Goal: Task Accomplishment & Management: Manage account settings

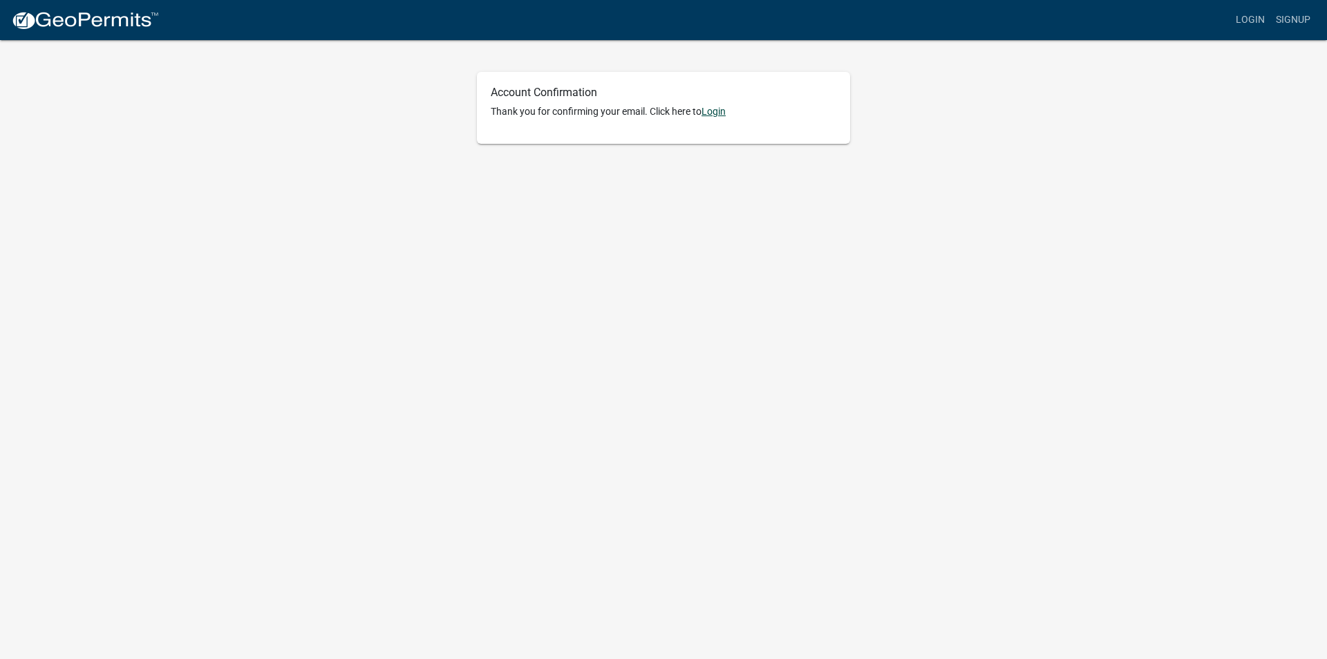
click at [717, 113] on link "Login" at bounding box center [713, 111] width 24 height 11
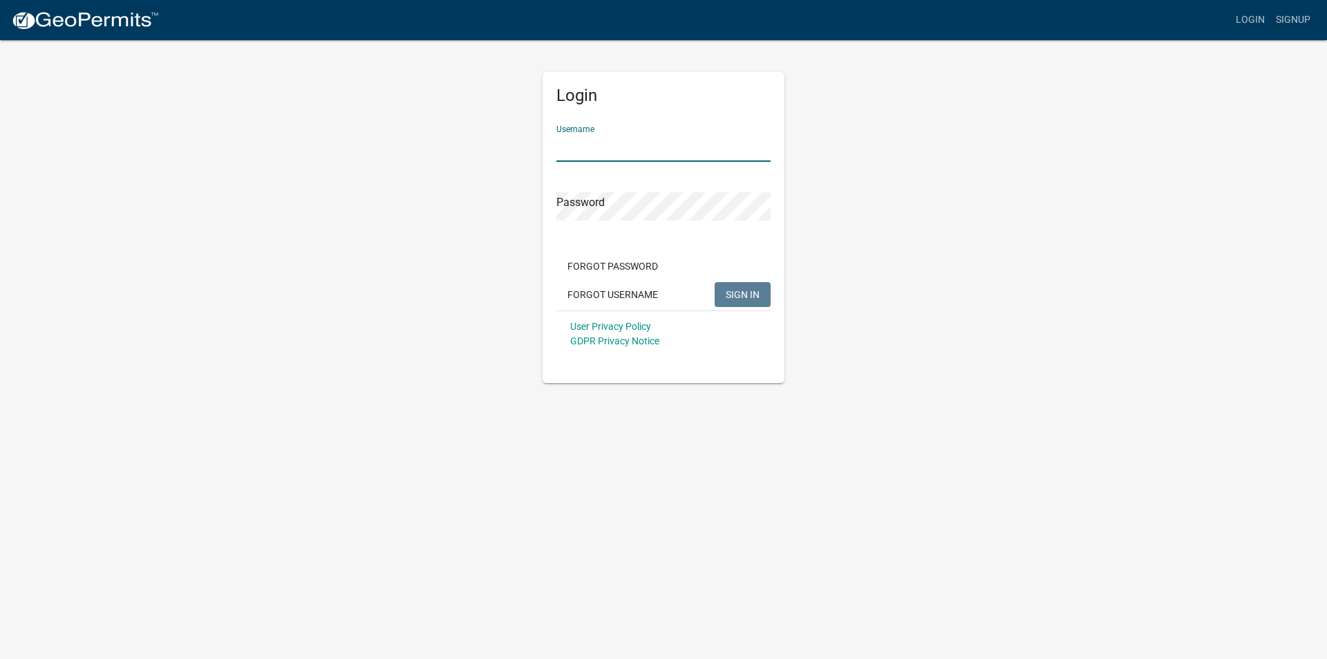
click at [588, 152] on input "Username" at bounding box center [663, 147] width 214 height 28
click at [715, 282] on button "SIGN IN" at bounding box center [743, 294] width 56 height 25
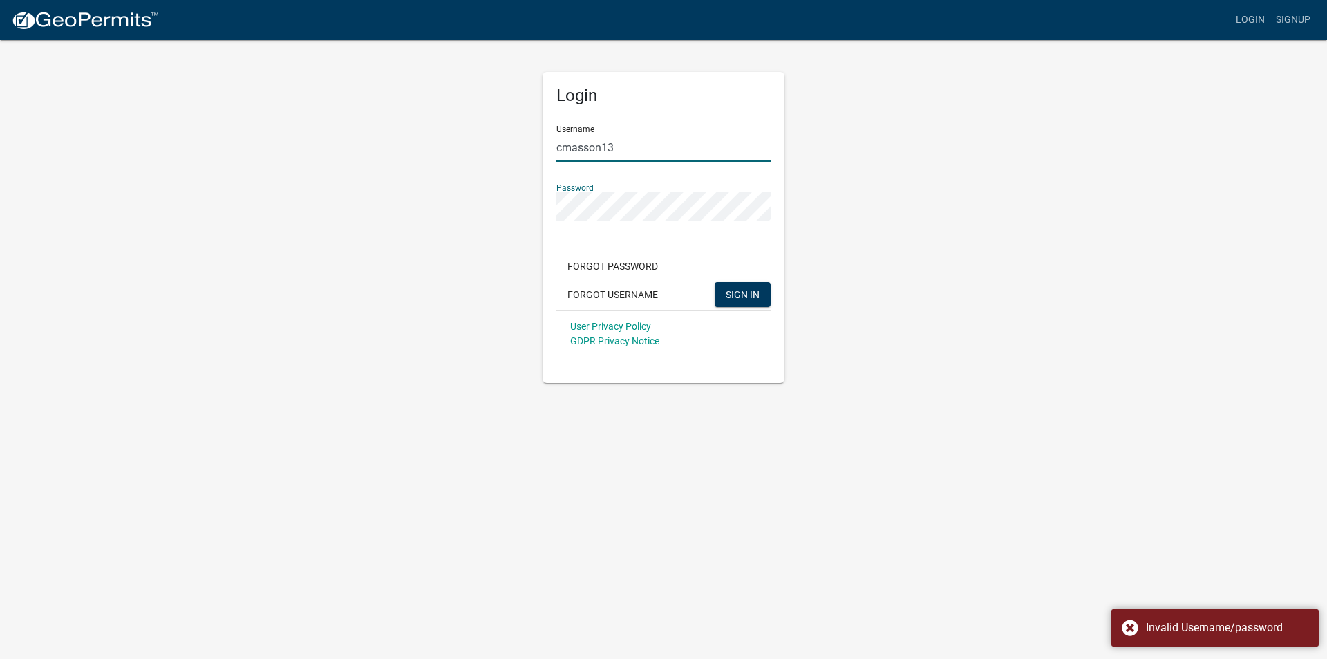
click at [564, 144] on input "cmasson13" at bounding box center [663, 147] width 214 height 28
click at [735, 288] on button "SIGN IN" at bounding box center [743, 294] width 56 height 25
click at [509, 211] on div "Login Username camasson13 Password Forgot Password Forgot Username SIGN IN User…" at bounding box center [664, 211] width 788 height 344
click at [590, 149] on input "camasson13" at bounding box center [663, 147] width 214 height 28
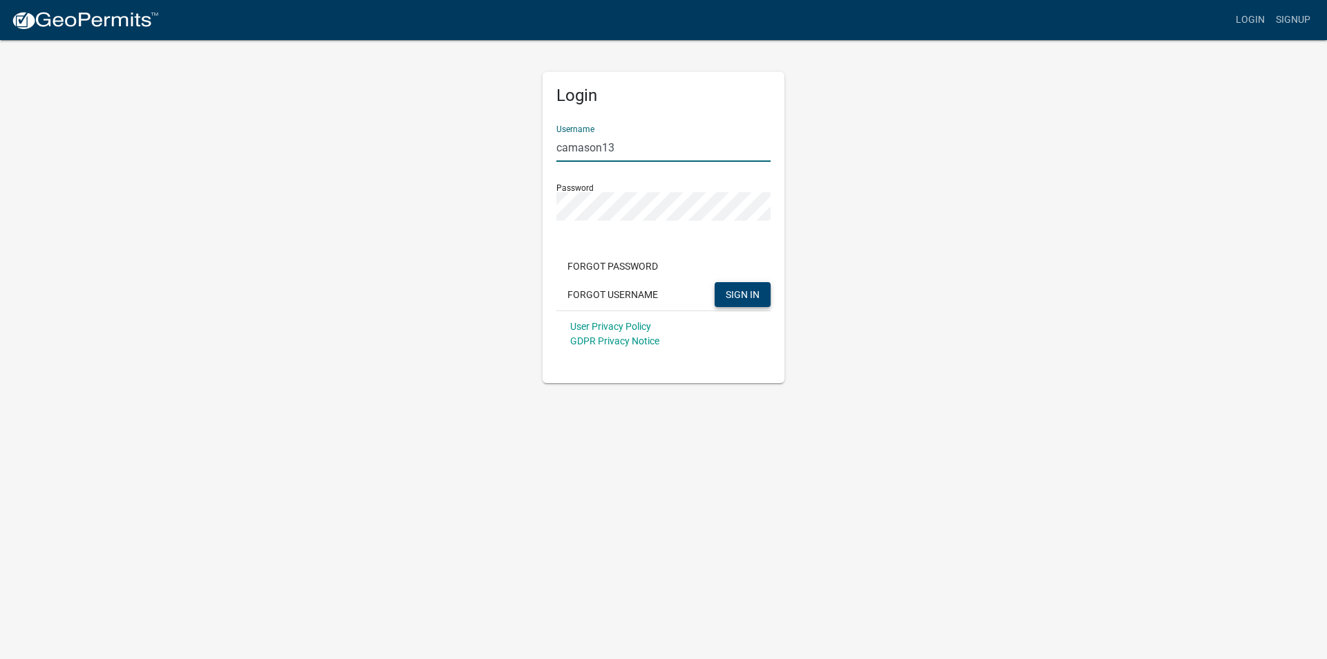
type input "camason13"
click at [735, 286] on button "SIGN IN" at bounding box center [743, 294] width 56 height 25
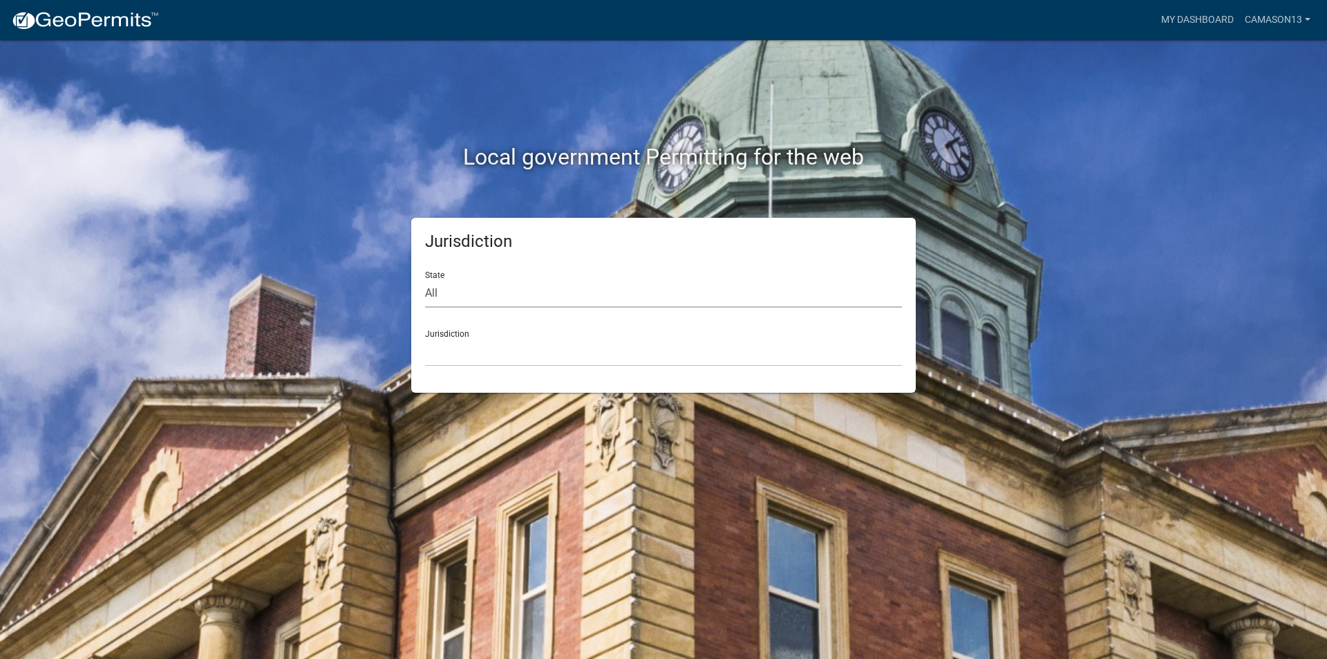
click at [460, 292] on select "All [US_STATE] [US_STATE] [US_STATE] [US_STATE] [US_STATE] [US_STATE] [US_STATE…" at bounding box center [663, 293] width 477 height 28
select select "[US_STATE]"
click at [425, 279] on select "All [US_STATE] [US_STATE] [US_STATE] [US_STATE] [US_STATE] [US_STATE] [US_STATE…" at bounding box center [663, 293] width 477 height 28
click at [455, 331] on div "Jurisdiction City of [GEOGRAPHIC_DATA], [US_STATE] City of [GEOGRAPHIC_DATA], […" at bounding box center [663, 343] width 477 height 48
click at [455, 341] on select "City of [GEOGRAPHIC_DATA], [US_STATE] City of [GEOGRAPHIC_DATA], [US_STATE] Cit…" at bounding box center [663, 352] width 477 height 28
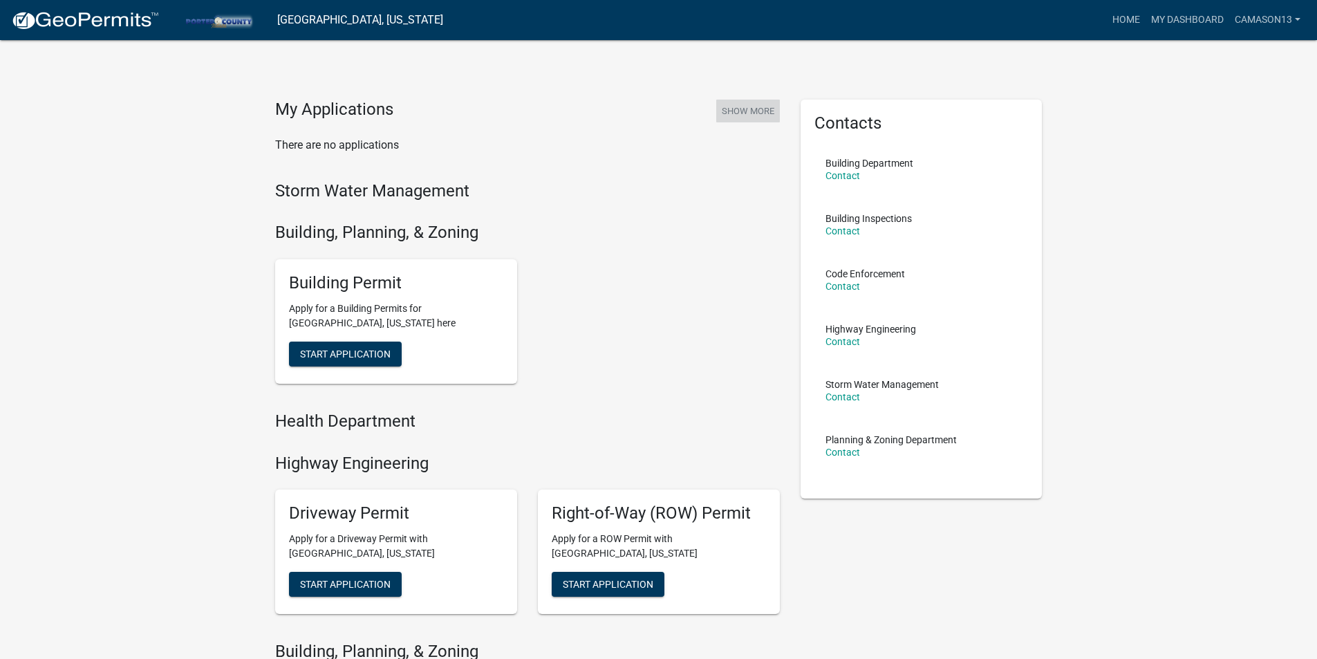
click at [745, 111] on button "Show More" at bounding box center [748, 111] width 64 height 23
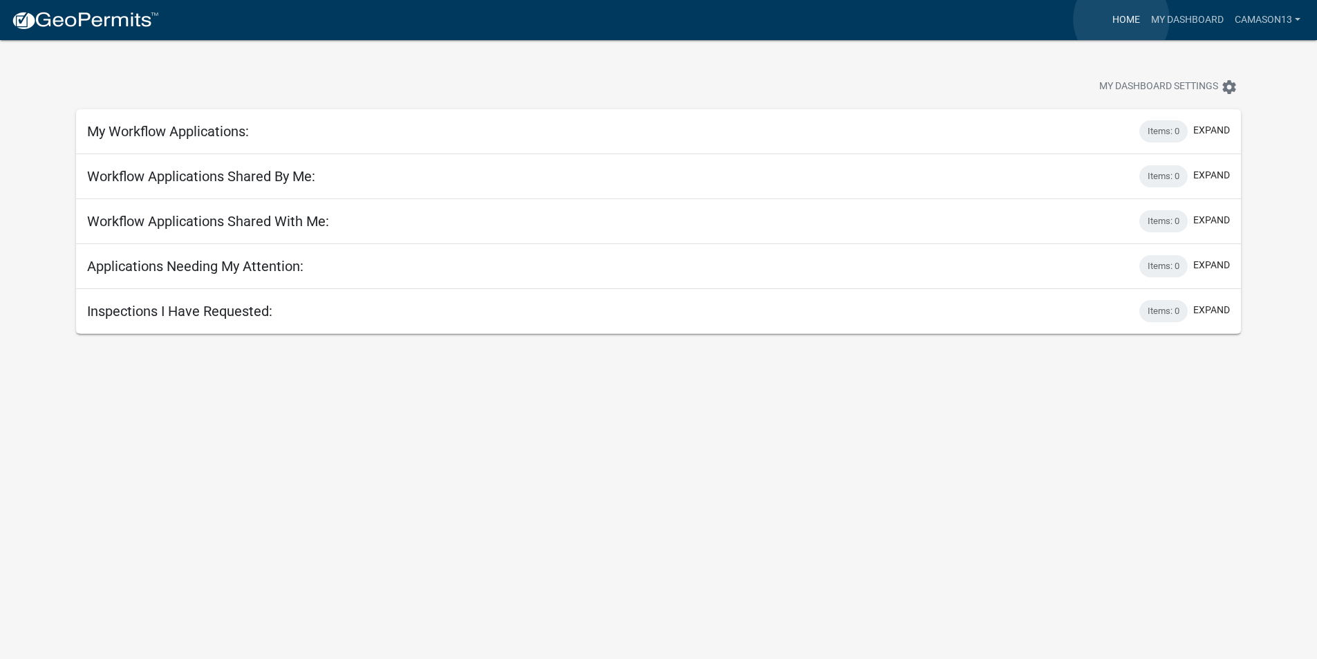
click at [1121, 19] on link "Home" at bounding box center [1125, 20] width 39 height 26
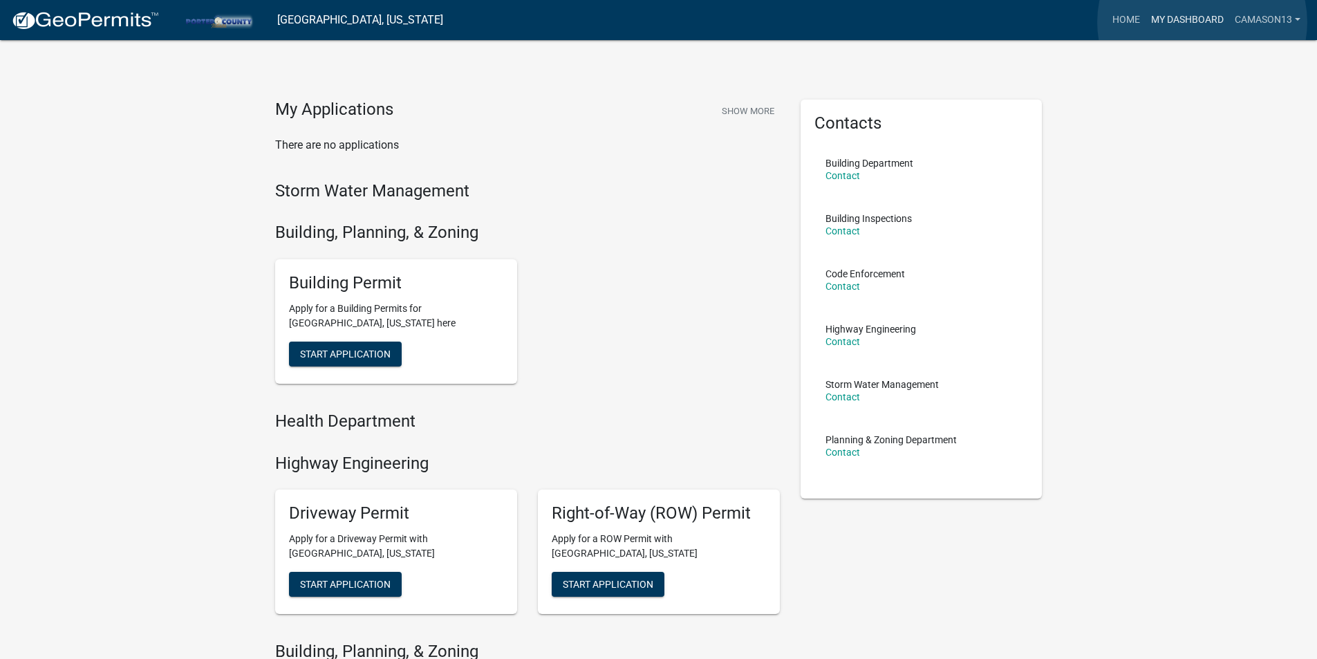
click at [1202, 22] on link "My Dashboard" at bounding box center [1187, 20] width 84 height 26
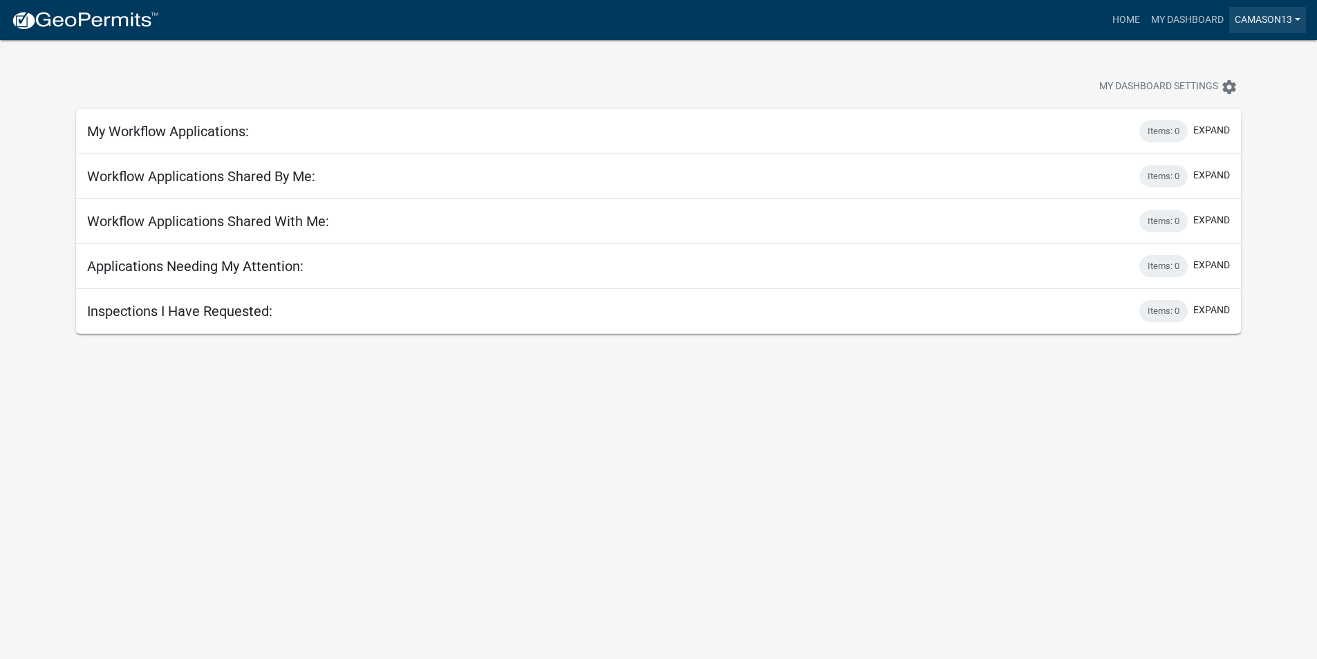
click at [1281, 19] on link "camason13" at bounding box center [1267, 20] width 77 height 26
click at [82, 22] on img at bounding box center [85, 20] width 148 height 21
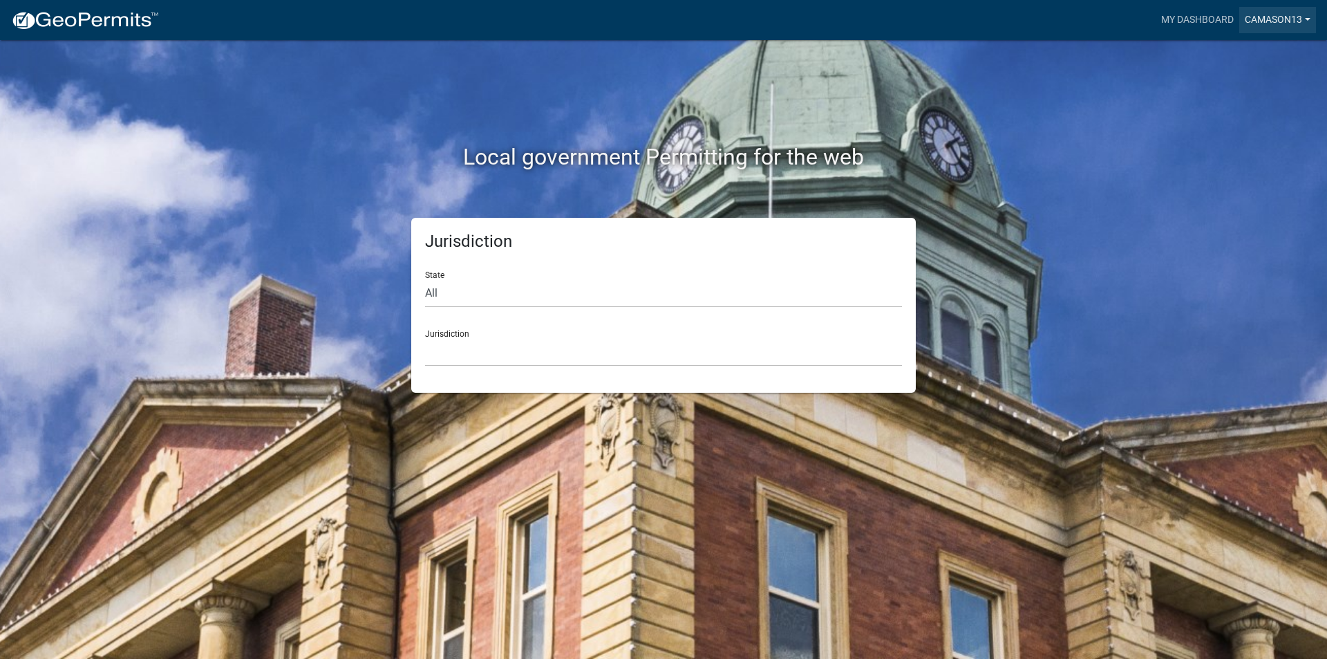
click at [1284, 16] on link "camason13" at bounding box center [1277, 20] width 77 height 26
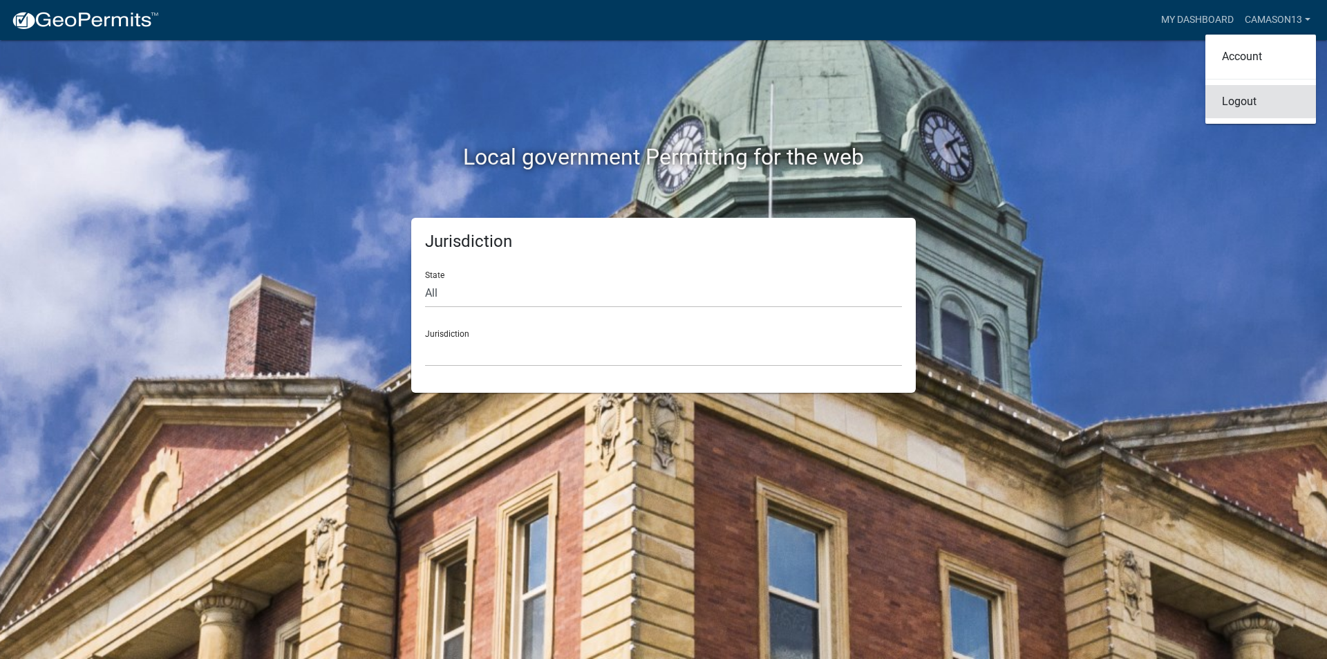
click at [1241, 99] on link "Logout" at bounding box center [1260, 101] width 111 height 33
